Goal: Transaction & Acquisition: Purchase product/service

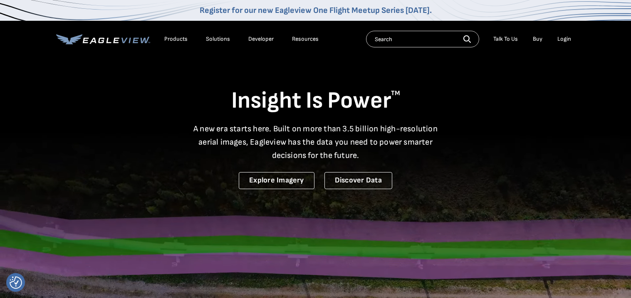
click at [566, 41] on div "Login" at bounding box center [565, 38] width 14 height 7
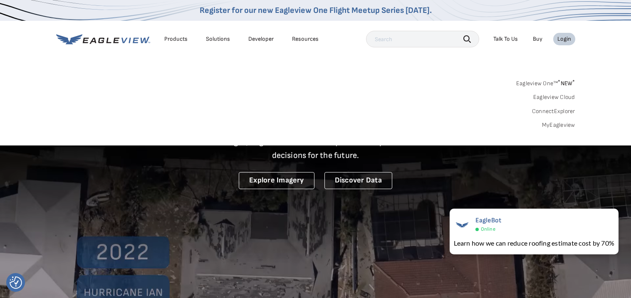
click at [566, 41] on div "Login" at bounding box center [565, 38] width 14 height 7
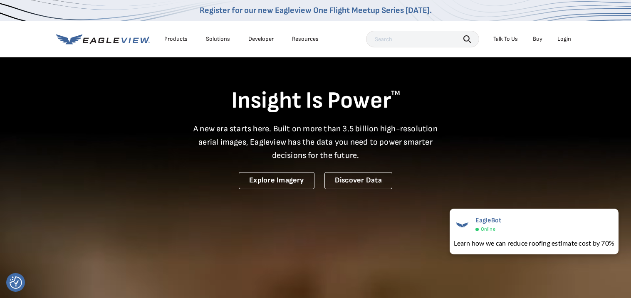
click at [570, 37] on div "Login" at bounding box center [565, 38] width 14 height 7
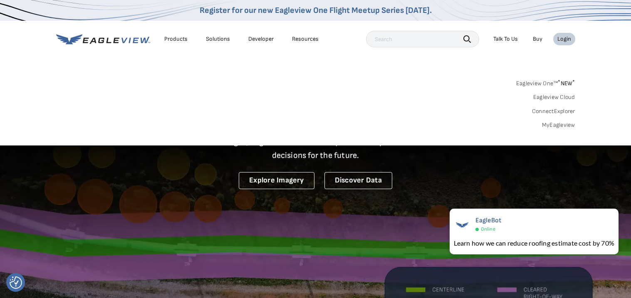
click at [551, 125] on link "MyEagleview" at bounding box center [558, 124] width 33 height 7
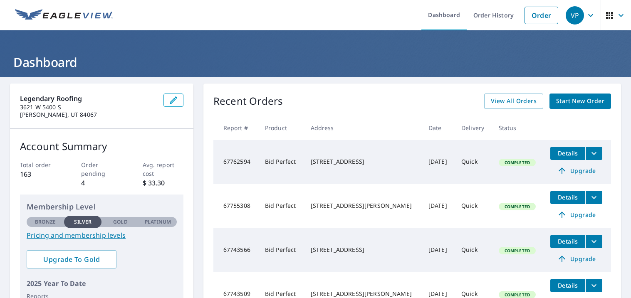
click at [585, 107] on link "Start New Order" at bounding box center [581, 101] width 62 height 15
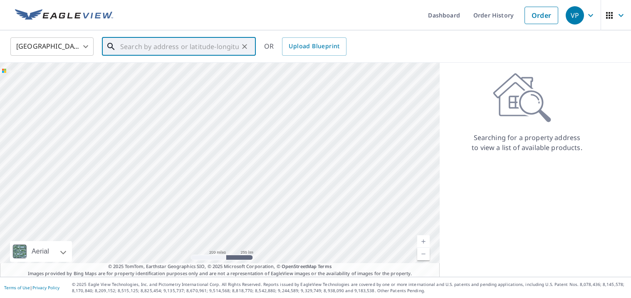
click at [129, 45] on input "text" at bounding box center [179, 46] width 119 height 23
click at [54, 38] on body "VP VP Dashboard Order History Order VP United States US ​ ​ OR Upload Blueprint…" at bounding box center [315, 149] width 631 height 298
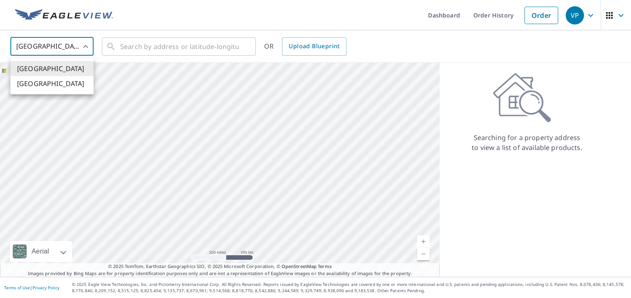
click at [127, 45] on div at bounding box center [315, 149] width 631 height 298
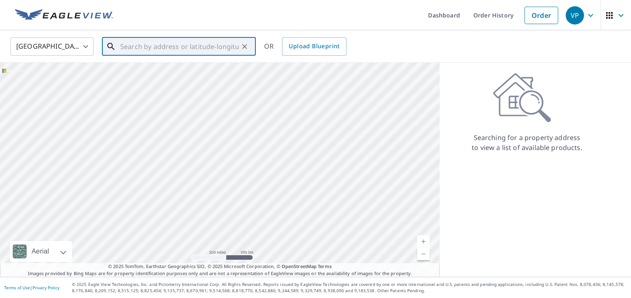
click at [169, 49] on input "text" at bounding box center [179, 46] width 119 height 23
click at [178, 73] on span "262 S 750 E" at bounding box center [184, 71] width 131 height 10
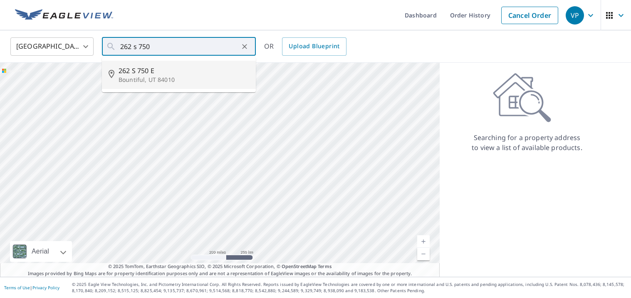
type input "262 S 750 E Bountiful, UT 84010"
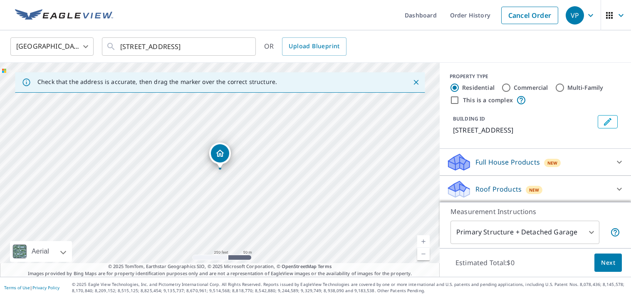
scroll to position [55, 0]
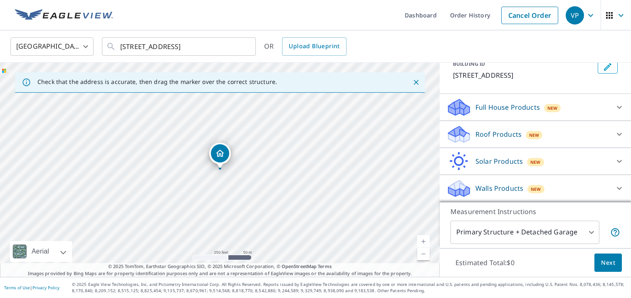
click at [590, 135] on div "Roof Products New" at bounding box center [527, 135] width 163 height 20
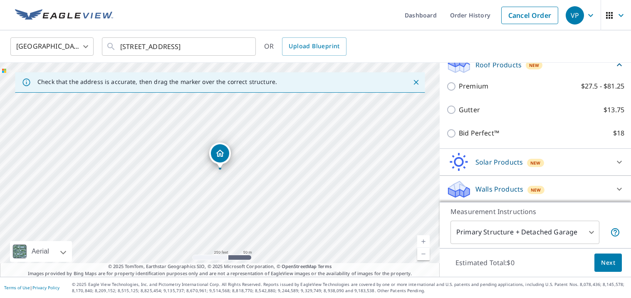
scroll to position [125, 0]
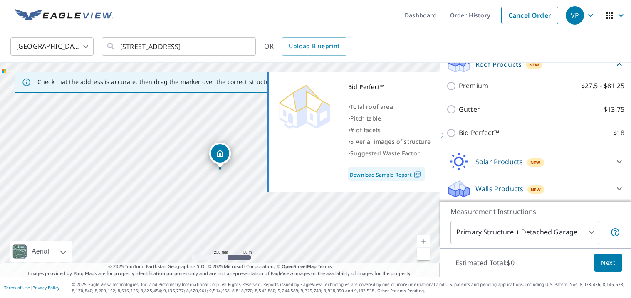
click at [449, 134] on input "Bid Perfect™ $18" at bounding box center [452, 133] width 12 height 10
checkbox input "true"
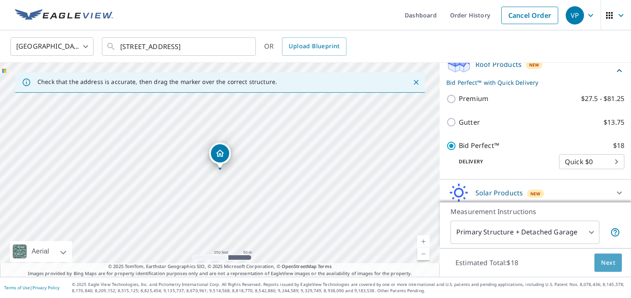
click at [606, 268] on span "Next" at bounding box center [608, 263] width 14 height 10
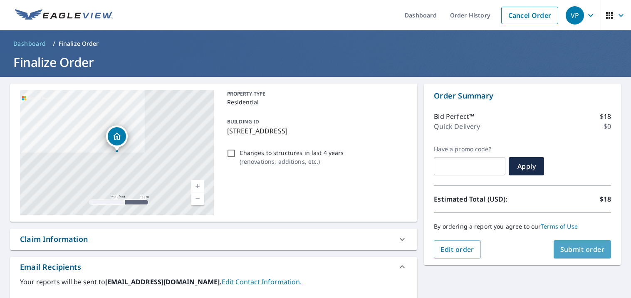
click at [589, 247] on span "Submit order" at bounding box center [582, 249] width 45 height 9
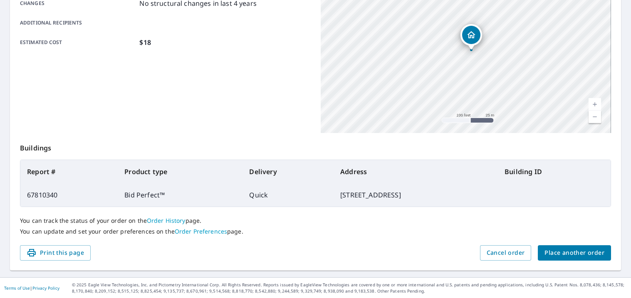
scroll to position [189, 0]
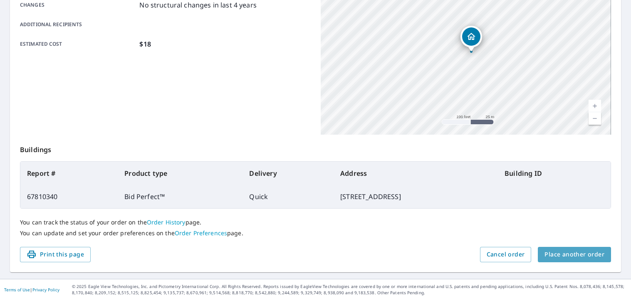
click at [600, 255] on span "Place another order" at bounding box center [575, 255] width 60 height 10
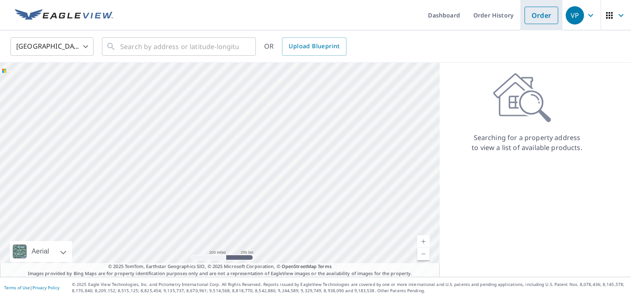
click at [545, 17] on link "Order" at bounding box center [542, 15] width 34 height 17
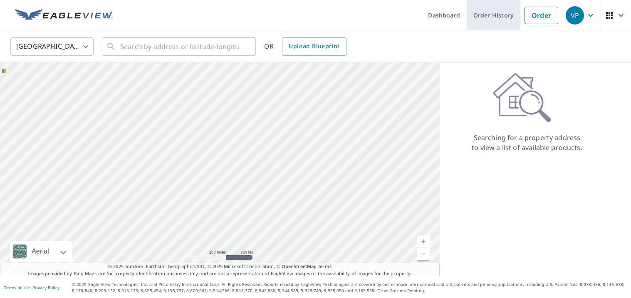
click at [500, 14] on link "Order History" at bounding box center [494, 15] width 54 height 30
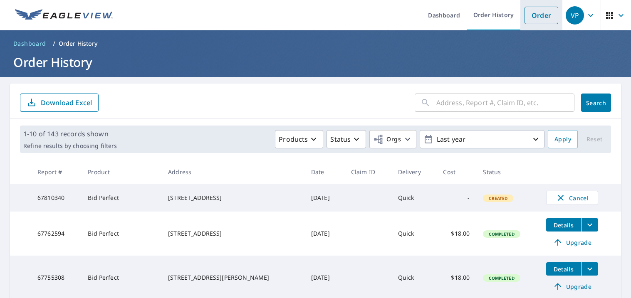
click at [548, 14] on link "Order" at bounding box center [542, 15] width 34 height 17
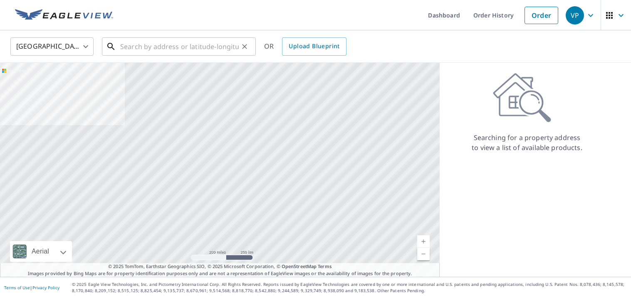
click at [221, 49] on input "text" at bounding box center [179, 46] width 119 height 23
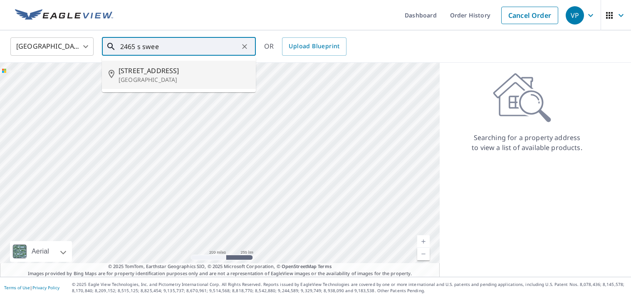
click at [201, 87] on li "2465 S SWeetwater Pkwy Garden City, UT 84028" at bounding box center [179, 75] width 154 height 28
type input "2465 S SWeetwater Pkwy Garden City, UT 84028"
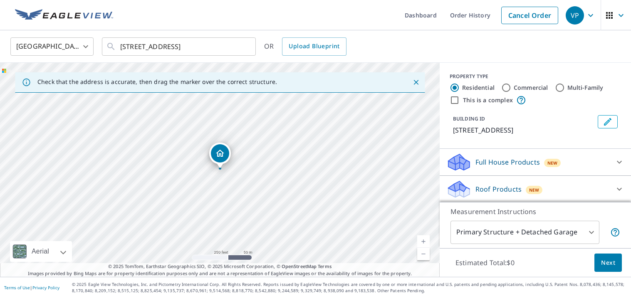
scroll to position [60, 0]
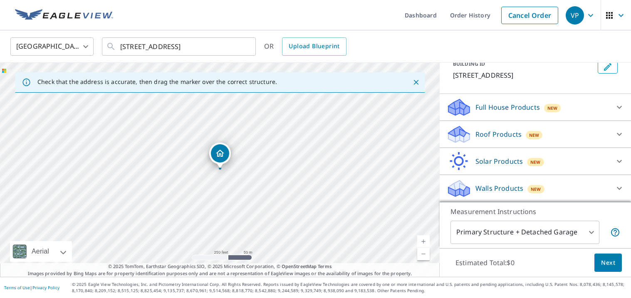
click at [617, 139] on icon at bounding box center [620, 134] width 10 height 10
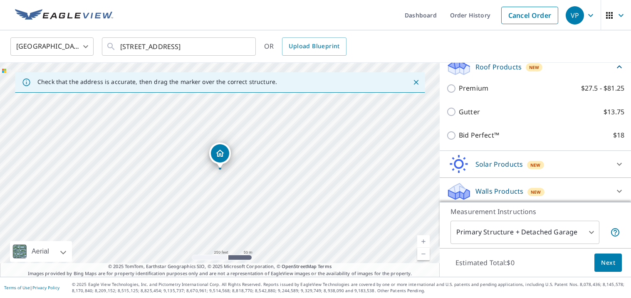
scroll to position [123, 0]
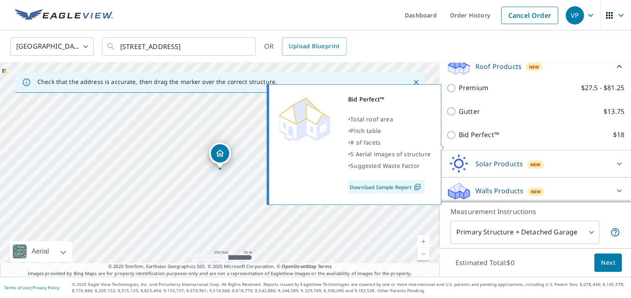
click at [454, 140] on input "Bid Perfect™ $18" at bounding box center [452, 135] width 12 height 10
checkbox input "true"
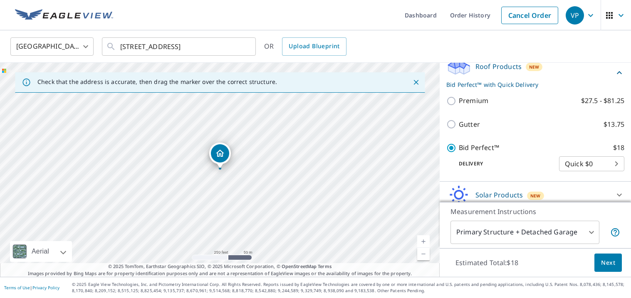
click at [606, 265] on span "Next" at bounding box center [608, 263] width 14 height 10
